Goal: Ask a question

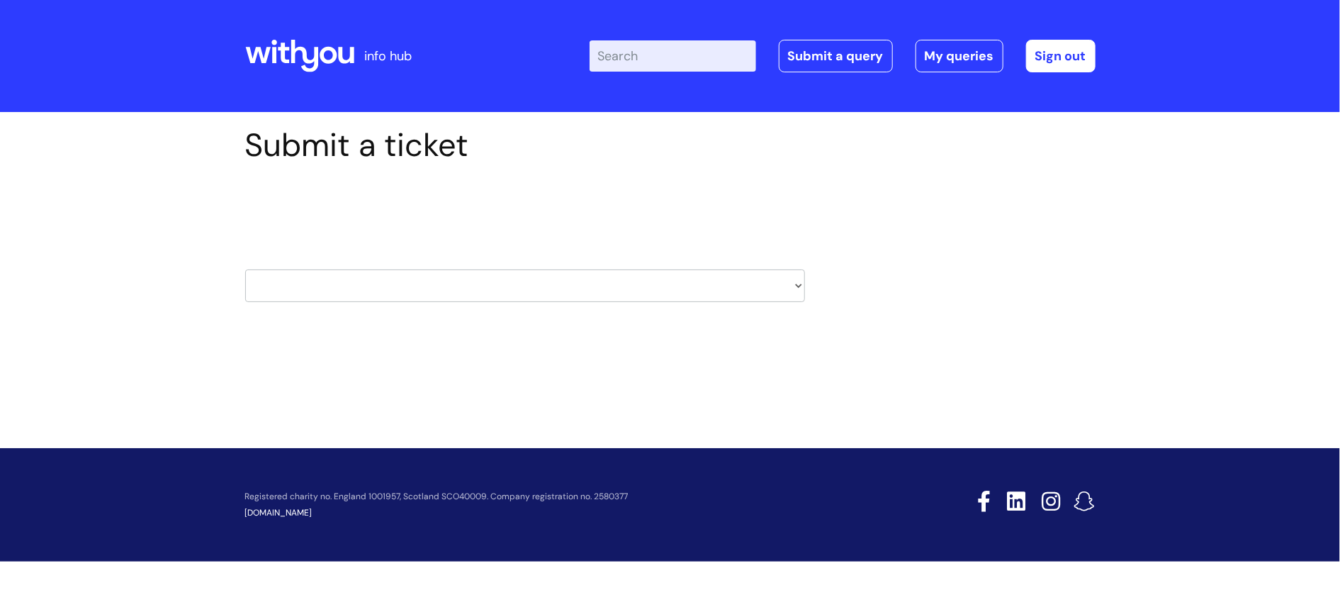
click at [472, 261] on div "HR / People IT and Support Clinical Drug Alerts Finance Accounts Data Support T…" at bounding box center [525, 268] width 560 height 67
click at [445, 301] on select "HR / People IT and Support Clinical Drug Alerts Finance Accounts Data Support T…" at bounding box center [525, 285] width 560 height 33
select select "systems"
click at [245, 269] on select "HR / People IT and Support Clinical Drug Alerts Finance Accounts Data Support T…" at bounding box center [525, 285] width 560 height 33
